Goal: Task Accomplishment & Management: Use online tool/utility

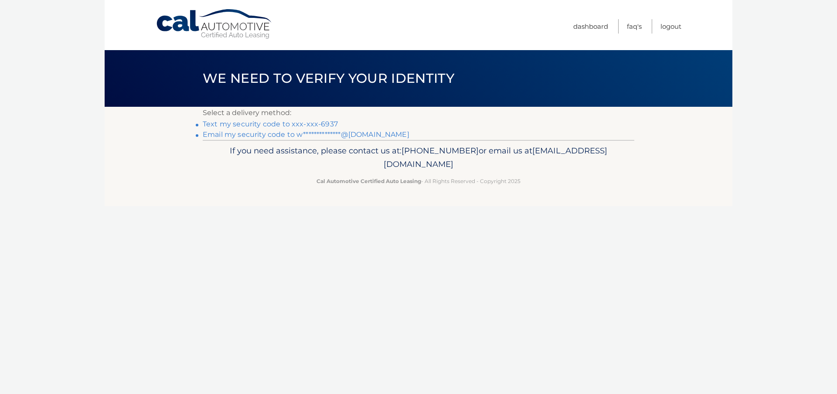
click at [313, 124] on link "Text my security code to xxx-xxx-6937" at bounding box center [270, 124] width 135 height 8
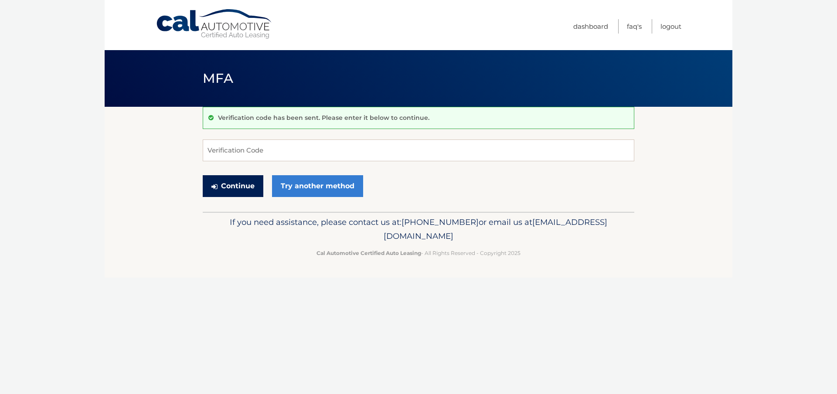
click at [246, 183] on button "Continue" at bounding box center [233, 186] width 61 height 22
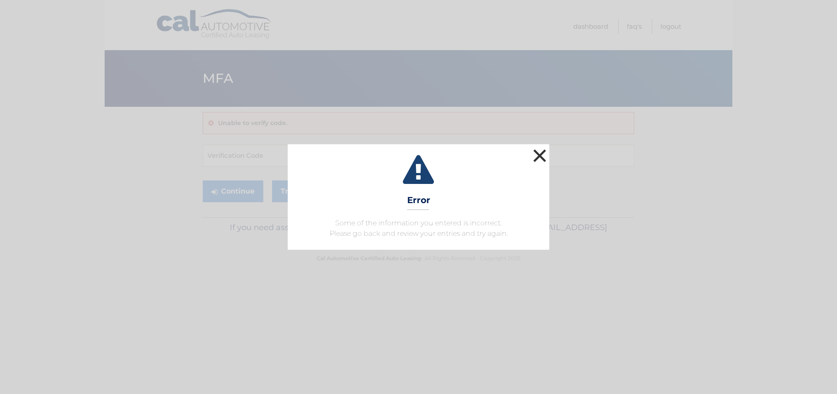
click at [543, 157] on button "×" at bounding box center [539, 155] width 17 height 17
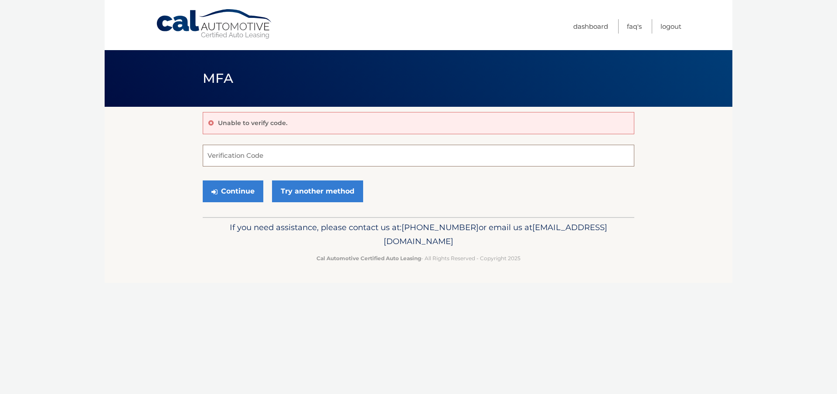
click at [484, 147] on input "Verification Code" at bounding box center [418, 156] width 431 height 22
type input "239842"
click at [241, 190] on button "Continue" at bounding box center [233, 191] width 61 height 22
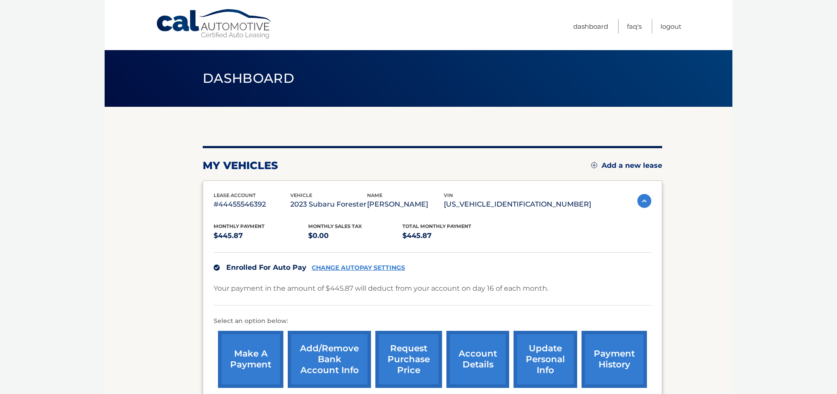
scroll to position [101, 0]
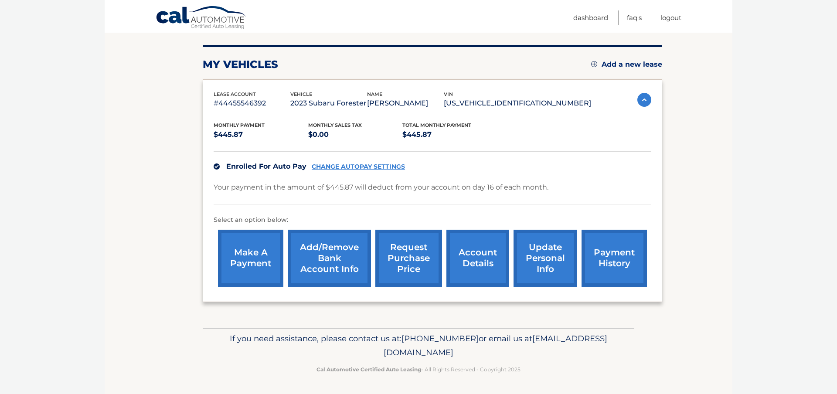
click at [417, 257] on link "request purchase price" at bounding box center [408, 258] width 67 height 57
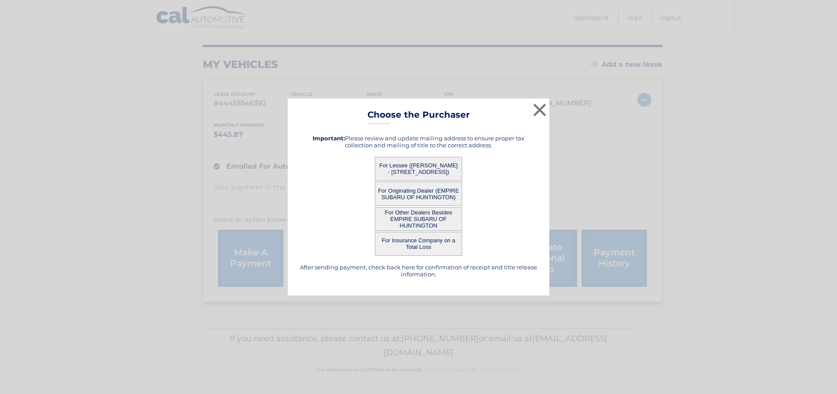
click at [424, 169] on button "For Lessee (WILLIAM HARRIS - 395 GRAND AVE, , LINDENHURST, NY 11757)" at bounding box center [418, 169] width 87 height 24
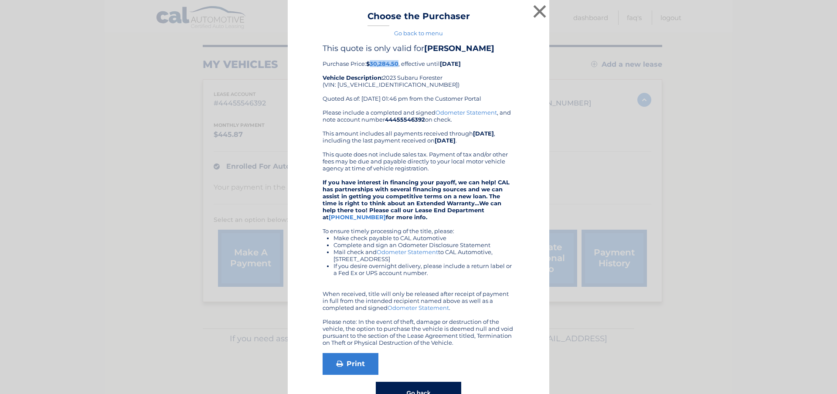
drag, startPoint x: 399, startPoint y: 63, endPoint x: 373, endPoint y: 65, distance: 26.2
click at [373, 65] on b "$30,284.50" at bounding box center [382, 63] width 32 height 7
copy b "30,284.50"
